Goal: Task Accomplishment & Management: Use online tool/utility

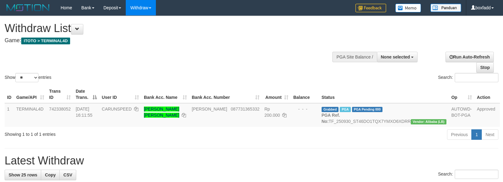
select select
select select "**"
click at [270, 48] on div "Show ** ** ** *** entries Search:" at bounding box center [251, 49] width 503 height 67
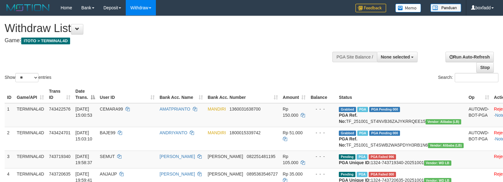
select select
select select "**"
click at [259, 30] on h1 "Withdraw List" at bounding box center [167, 28] width 325 height 12
select select
select select "**"
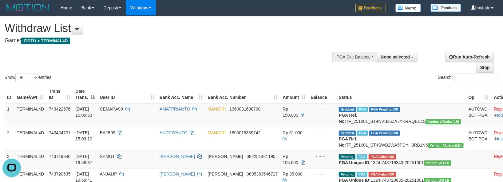
click at [275, 25] on h1 "Withdraw List" at bounding box center [167, 28] width 325 height 12
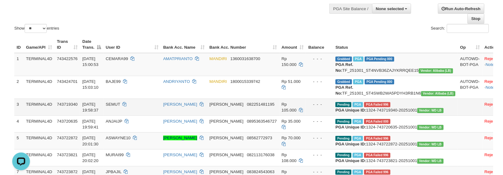
scroll to position [77, 0]
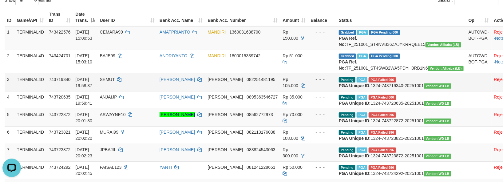
click at [378, 82] on span "PGA Failed 996" at bounding box center [382, 79] width 27 height 5
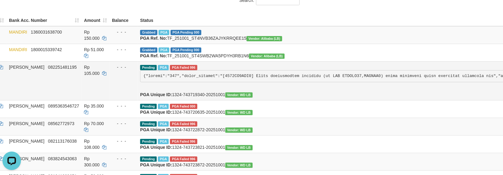
scroll to position [77, 231]
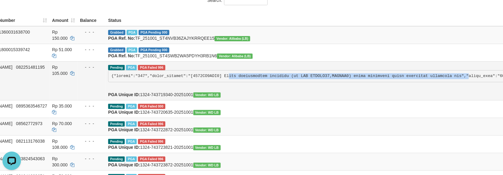
drag, startPoint x: 184, startPoint y: 89, endPoint x: 404, endPoint y: 89, distance: 219.5
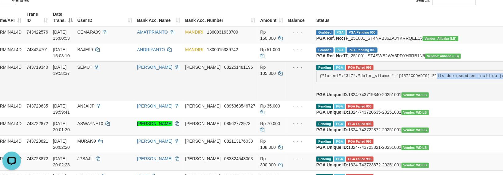
scroll to position [77, 0]
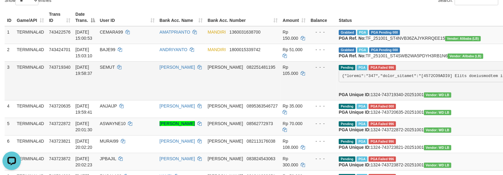
click at [280, 99] on td "Rp 105.000" at bounding box center [294, 80] width 28 height 39
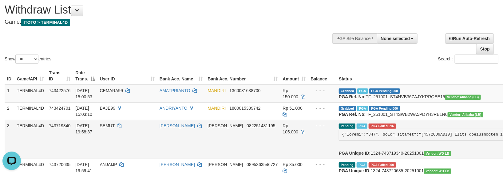
scroll to position [0, 0]
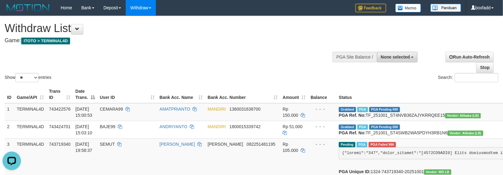
click at [405, 55] on span "None selected" at bounding box center [395, 56] width 29 height 5
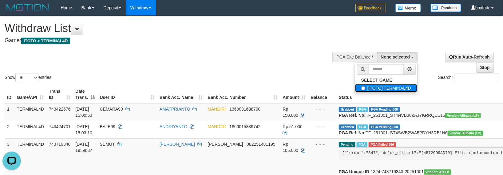
click at [390, 89] on label "[ITOTO] TERMINAL4D" at bounding box center [386, 88] width 62 height 8
select select "****"
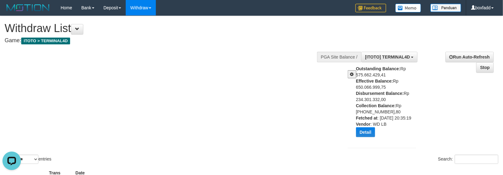
click at [291, 125] on div "Show ** ** ** *** entries Search:" at bounding box center [251, 90] width 503 height 149
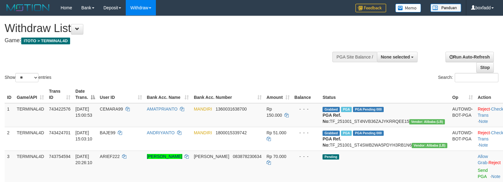
select select
select select "**"
drag, startPoint x: 241, startPoint y: 47, endPoint x: 208, endPoint y: 4, distance: 54.6
click at [241, 47] on div at bounding box center [252, 47] width 494 height 0
click at [314, 43] on h4 "Game: ITOTO > TERMINAL4D" at bounding box center [167, 41] width 325 height 6
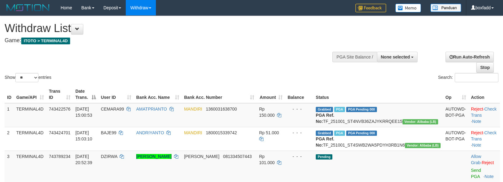
select select
select select "**"
click at [295, 28] on h1 "Withdraw List" at bounding box center [167, 28] width 325 height 12
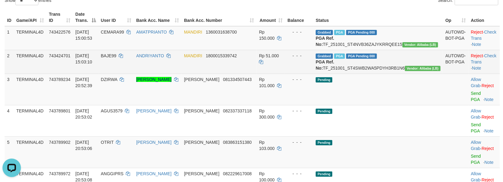
click at [117, 58] on span "BAJE99" at bounding box center [109, 55] width 16 height 5
copy td "BAJE99"
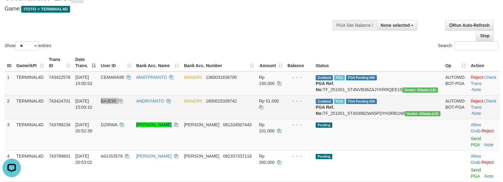
scroll to position [0, 0]
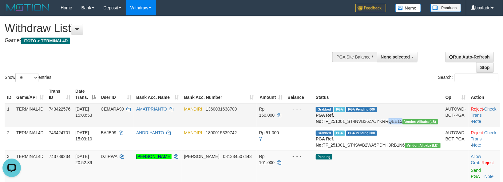
drag, startPoint x: 423, startPoint y: 122, endPoint x: 407, endPoint y: 118, distance: 16.3
click at [407, 118] on td "Grabbed PGA PGA Pending 000 PGA Ref. No: TF_251001_ST4NVB36ZAJYKRRQEE15 Vendor:…" at bounding box center [378, 115] width 130 height 24
click at [427, 123] on td "Grabbed PGA PGA Pending 000 PGA Ref. No: TF_251001_ST4NVB36ZAJYKRRQEE15 Vendor:…" at bounding box center [378, 115] width 130 height 24
drag, startPoint x: 425, startPoint y: 121, endPoint x: 409, endPoint y: 122, distance: 15.7
click at [409, 122] on td "Grabbed PGA PGA Pending 000 PGA Ref. No: TF_251001_ST4NVB36ZAJYKRRQEE15 Vendor:…" at bounding box center [378, 115] width 130 height 24
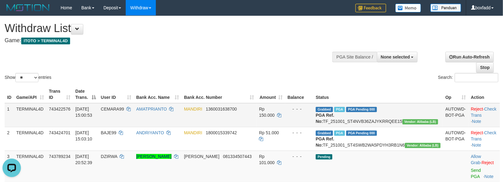
copy td "QEE15"
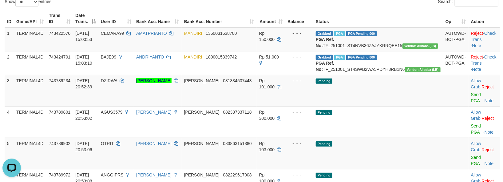
scroll to position [231, 0]
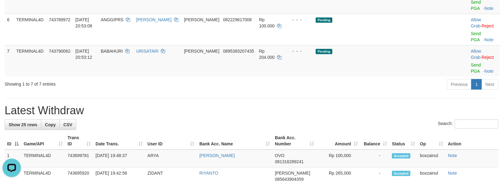
click at [341, 98] on hr at bounding box center [252, 98] width 494 height 0
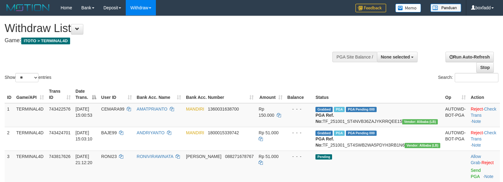
select select
select select "**"
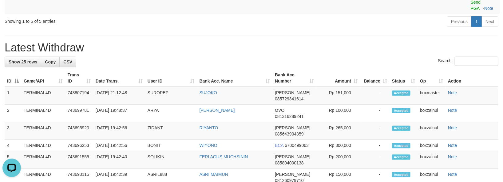
click at [282, 33] on div "**********" at bounding box center [251, 166] width 503 height 762
click at [263, 18] on div "Previous 1 Next" at bounding box center [356, 22] width 284 height 13
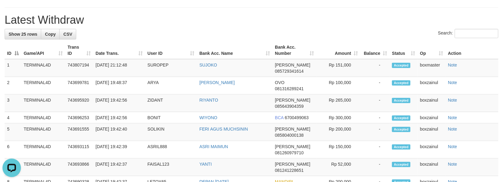
scroll to position [223, 0]
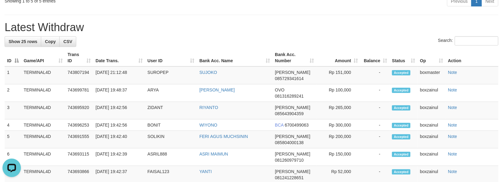
drag, startPoint x: 279, startPoint y: 72, endPoint x: 279, endPoint y: 68, distance: 4.0
click at [279, 66] on th "Bank Acc. Number" at bounding box center [294, 58] width 44 height 18
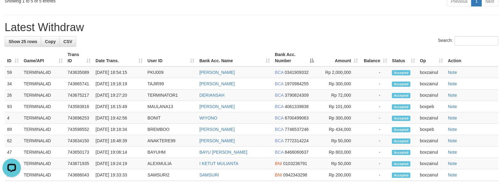
click at [268, 34] on h1 "Latest Withdraw" at bounding box center [252, 27] width 494 height 12
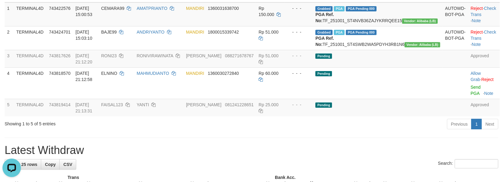
scroll to position [0, 0]
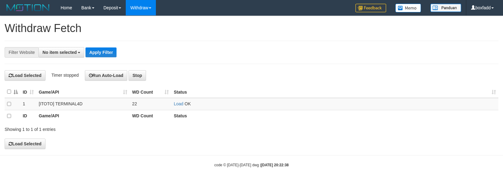
select select
click at [176, 101] on td "Load OK" at bounding box center [334, 104] width 327 height 12
click at [177, 105] on link "Load" at bounding box center [179, 103] width 10 height 5
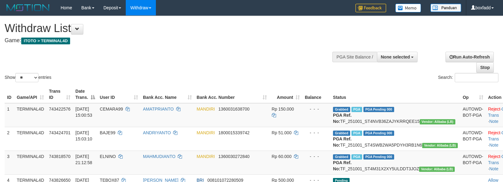
select select
select select "**"
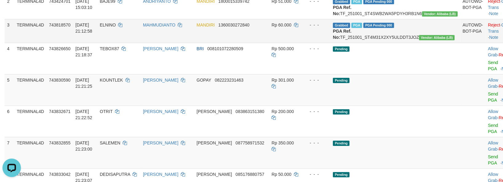
scroll to position [153, 0]
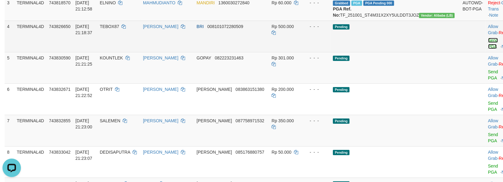
click at [488, 49] on link "Send PGA" at bounding box center [493, 43] width 10 height 11
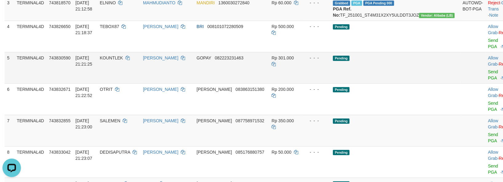
click at [488, 69] on div at bounding box center [501, 68] width 26 height 2
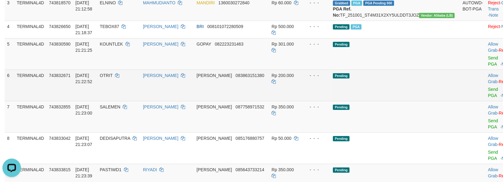
click at [486, 82] on td "Allow Grab · Reject Send PGA · Note" at bounding box center [501, 84] width 30 height 31
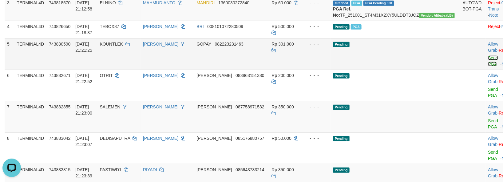
click at [488, 66] on link "Send PGA" at bounding box center [493, 60] width 10 height 11
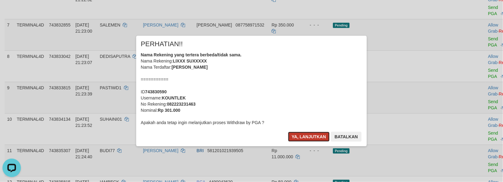
click at [300, 135] on button "Ya, lanjutkan" at bounding box center [309, 137] width 42 height 10
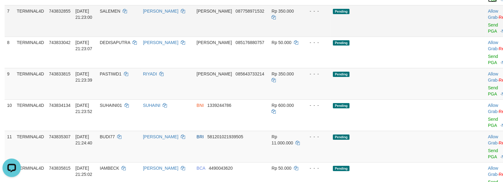
scroll to position [159, 0]
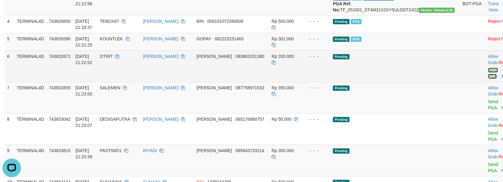
click at [488, 79] on link "Send PGA" at bounding box center [493, 73] width 10 height 11
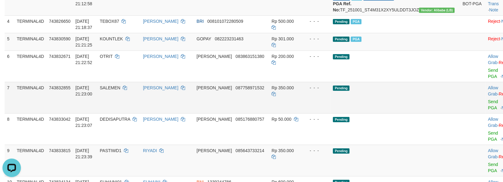
click at [488, 98] on div at bounding box center [501, 98] width 26 height 2
click at [488, 110] on link "Send PGA" at bounding box center [493, 104] width 10 height 11
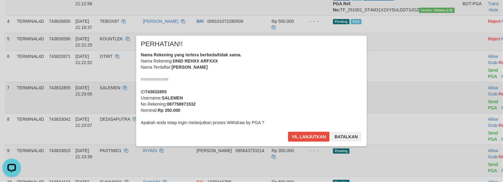
scroll to position [235, 0]
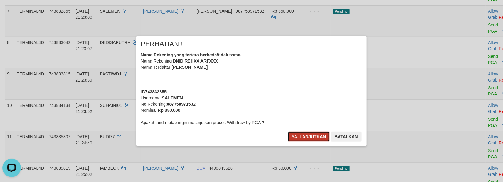
click at [313, 133] on button "Ya, lanjutkan" at bounding box center [309, 137] width 42 height 10
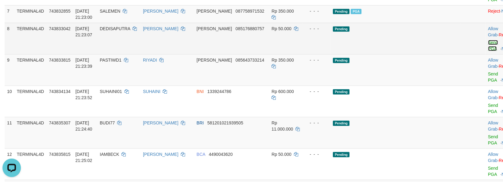
click at [488, 51] on link "Send PGA" at bounding box center [493, 45] width 10 height 11
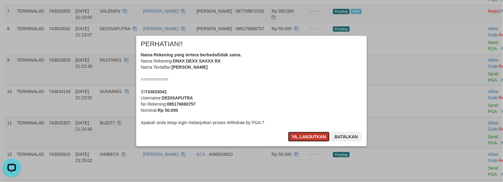
click at [310, 137] on button "Ya, lanjutkan" at bounding box center [309, 137] width 42 height 10
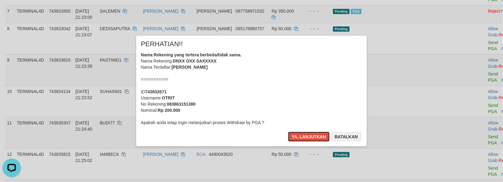
click at [309, 137] on button "Ya, lanjutkan" at bounding box center [309, 137] width 42 height 10
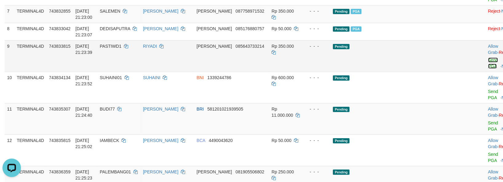
click at [488, 69] on link "Send PGA" at bounding box center [493, 62] width 10 height 11
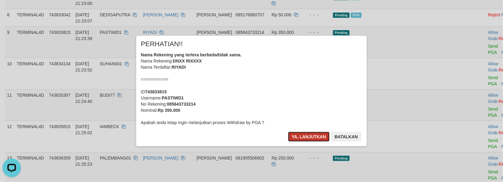
click at [311, 135] on button "Ya, lanjutkan" at bounding box center [309, 137] width 42 height 10
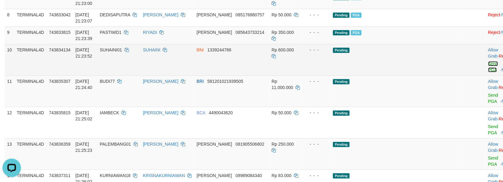
click at [488, 72] on link "Send PGA" at bounding box center [493, 66] width 10 height 11
click at [488, 104] on link "Send PGA" at bounding box center [493, 98] width 10 height 11
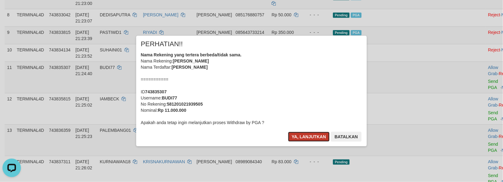
click at [304, 139] on button "Ya, lanjutkan" at bounding box center [309, 137] width 42 height 10
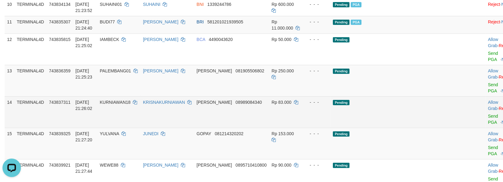
scroll to position [312, 0]
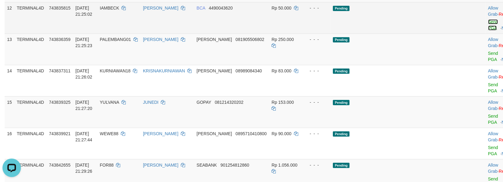
click at [488, 30] on link "Send PGA" at bounding box center [493, 24] width 10 height 11
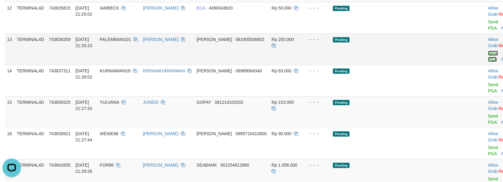
click at [488, 62] on link "Send PGA" at bounding box center [493, 56] width 10 height 11
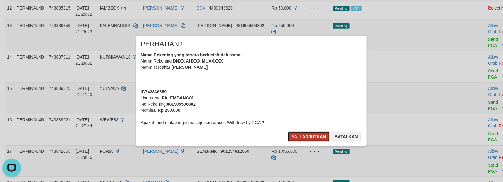
click at [303, 135] on button "Ya, lanjutkan" at bounding box center [309, 137] width 42 height 10
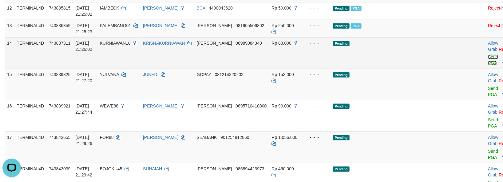
click at [488, 65] on link "Send PGA" at bounding box center [493, 59] width 10 height 11
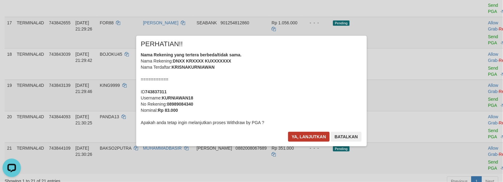
scroll to position [394, 0]
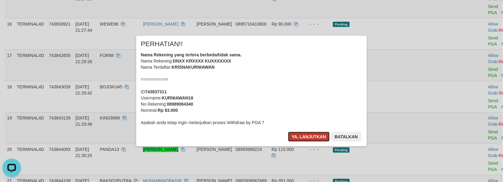
click at [306, 134] on button "Ya, lanjutkan" at bounding box center [309, 137] width 42 height 10
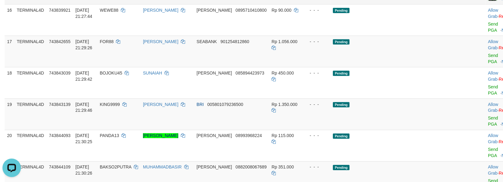
click at [486, 36] on td "Allow Grab · Reject Send PGA · Note" at bounding box center [501, 19] width 30 height 31
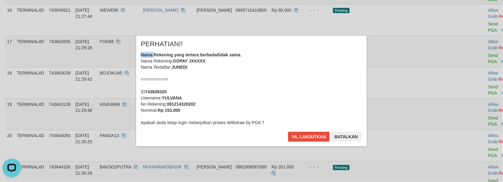
click at [466, 41] on div "× PERHATIAN!! Nama Rekening yang tertera berbeda/tidak sama. Nama Rekening: GOP…" at bounding box center [251, 90] width 503 height 135
click at [312, 134] on button "Ya, lanjutkan" at bounding box center [309, 137] width 42 height 10
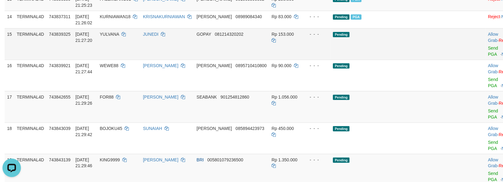
scroll to position [317, 0]
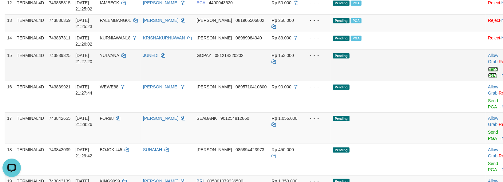
click at [488, 78] on link "Send PGA" at bounding box center [493, 72] width 10 height 11
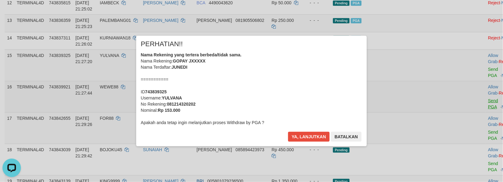
click at [471, 115] on div "× PERHATIAN!! Nama Rekening yang tertera berbeda/tidak sama. Nama Rekening: GOP…" at bounding box center [251, 90] width 503 height 135
click at [288, 132] on button "Ya, lanjutkan" at bounding box center [309, 137] width 42 height 10
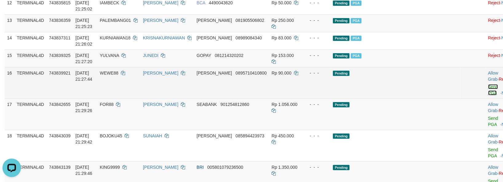
click at [488, 95] on link "Send PGA" at bounding box center [493, 89] width 10 height 11
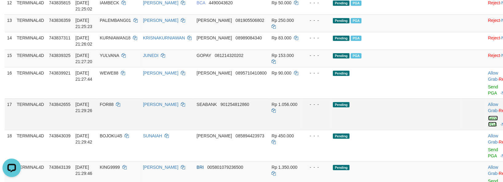
click at [488, 127] on link "Send PGA" at bounding box center [493, 121] width 10 height 11
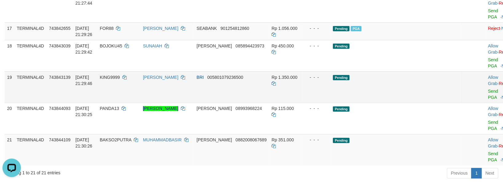
scroll to position [394, 0]
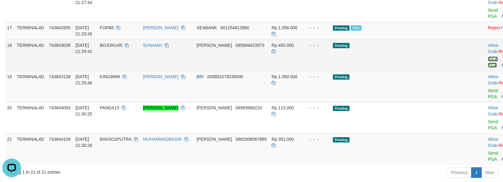
click at [488, 68] on link "Send PGA" at bounding box center [493, 62] width 10 height 11
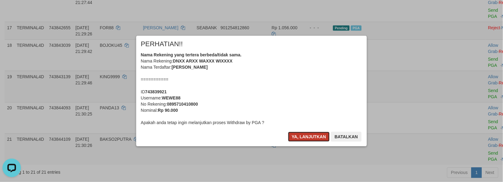
click at [299, 132] on button "Ya, lanjutkan" at bounding box center [309, 137] width 42 height 10
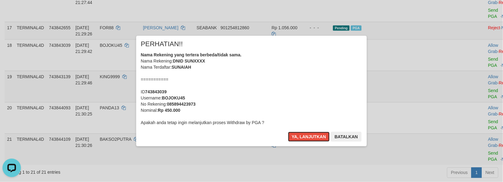
click at [301, 133] on button "Ya, lanjutkan" at bounding box center [309, 137] width 42 height 10
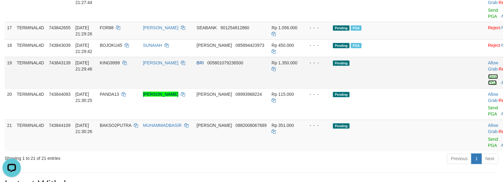
click at [488, 85] on link "Send PGA" at bounding box center [493, 79] width 10 height 11
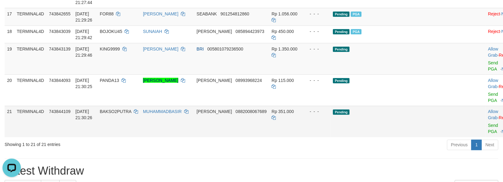
click at [486, 117] on td "Allow Grab · Reject Send PGA · Note" at bounding box center [501, 121] width 30 height 31
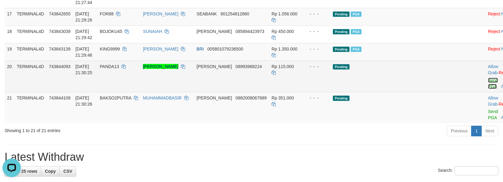
click at [488, 89] on link "Send PGA" at bounding box center [493, 83] width 10 height 11
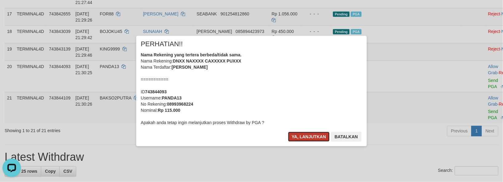
click at [311, 136] on button "Ya, lanjutkan" at bounding box center [309, 137] width 42 height 10
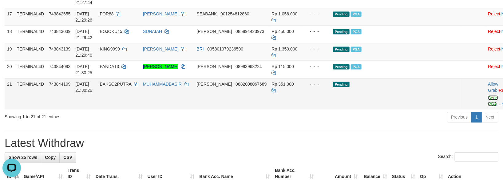
click at [488, 106] on link "Send PGA" at bounding box center [493, 100] width 10 height 11
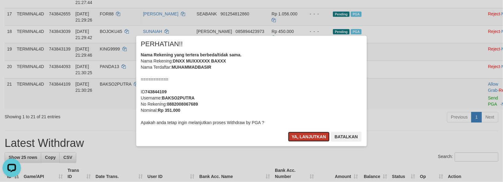
click at [291, 136] on button "Ya, lanjutkan" at bounding box center [309, 137] width 42 height 10
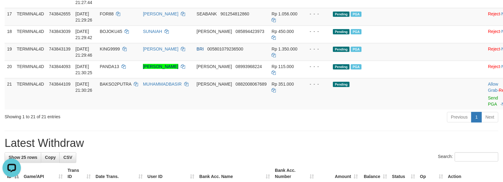
click at [286, 151] on div "**********" at bounding box center [251, 129] width 503 height 1015
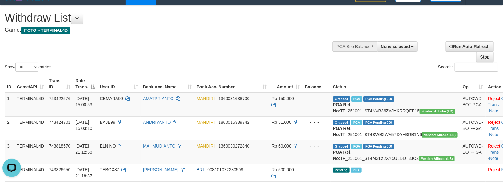
scroll to position [0, 0]
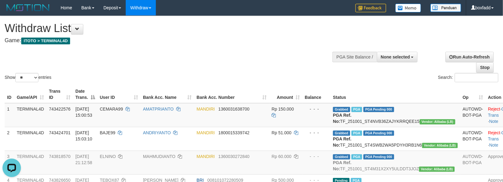
drag, startPoint x: 277, startPoint y: 62, endPoint x: 259, endPoint y: 53, distance: 20.8
click at [277, 63] on div "Show ** ** ** *** entries Search:" at bounding box center [251, 49] width 503 height 67
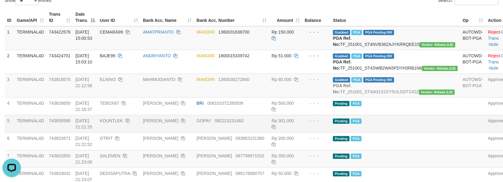
click at [330, 132] on td "- - -" at bounding box center [316, 124] width 28 height 18
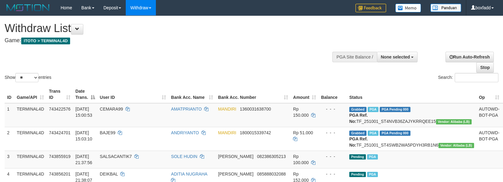
select select
select select "**"
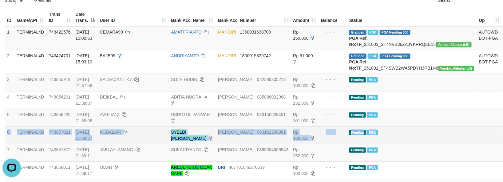
drag, startPoint x: 422, startPoint y: 138, endPoint x: 424, endPoint y: 143, distance: 5.0
click at [424, 143] on tbody "1 TERMINAL4D 743422576 01/10/2025 15:00:53 CEMARA99 AMATPRIANTO MANDIRI 1360031…" at bounding box center [269, 120] width 528 height 188
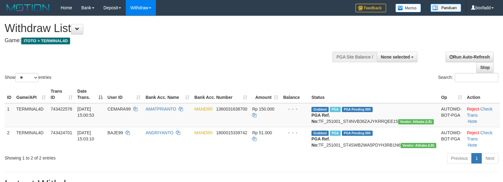
select select
select select "**"
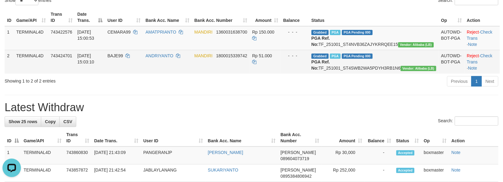
drag, startPoint x: 221, startPoint y: 81, endPoint x: 224, endPoint y: 77, distance: 4.9
click at [221, 73] on td "MANDIRI 1800015339742" at bounding box center [221, 62] width 58 height 24
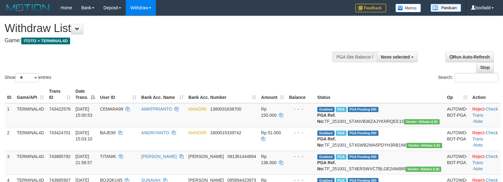
select select
select select "**"
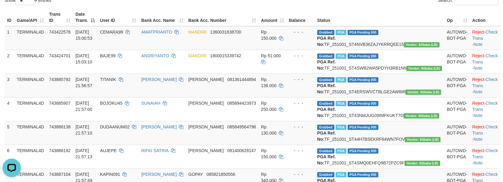
drag, startPoint x: 185, startPoint y: 41, endPoint x: 166, endPoint y: 15, distance: 31.7
click at [185, 41] on td "AMATPRIANTO" at bounding box center [162, 38] width 47 height 24
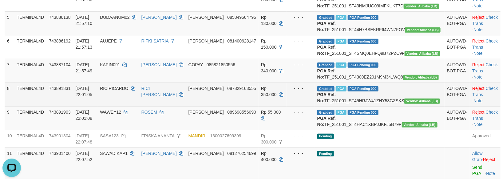
scroll to position [154, 0]
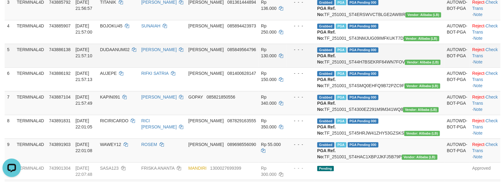
drag, startPoint x: 350, startPoint y: 94, endPoint x: 345, endPoint y: 93, distance: 5.0
click at [405, 65] on span "Vendor: Alibaba (LB)" at bounding box center [423, 62] width 36 height 5
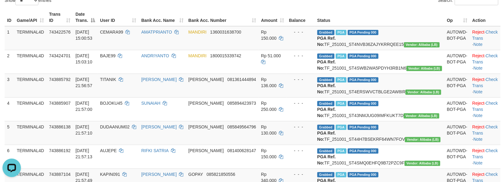
scroll to position [153, 0]
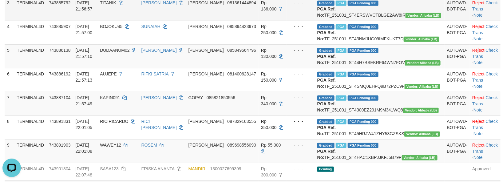
click at [315, 21] on td "- - -" at bounding box center [301, 9] width 28 height 24
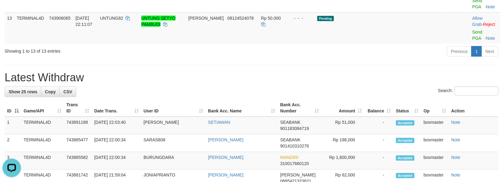
scroll to position [307, 0]
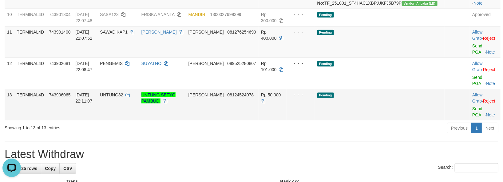
click at [287, 120] on td "Rp 50.000" at bounding box center [273, 104] width 28 height 31
